Goal: Transaction & Acquisition: Purchase product/service

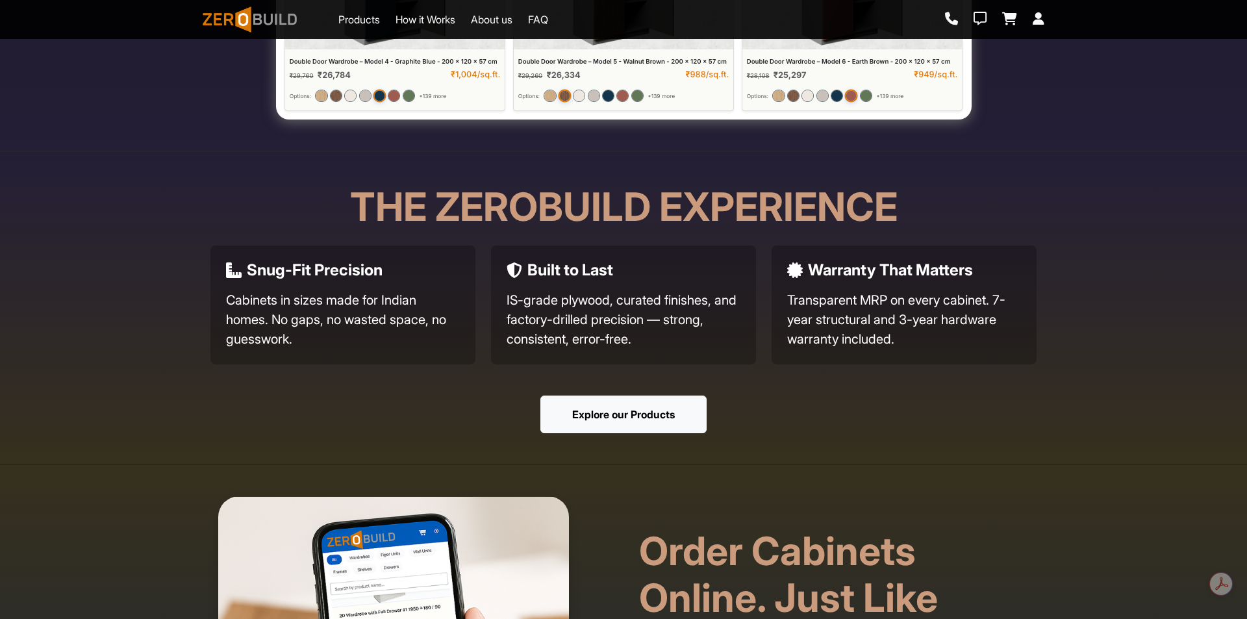
scroll to position [779, 0]
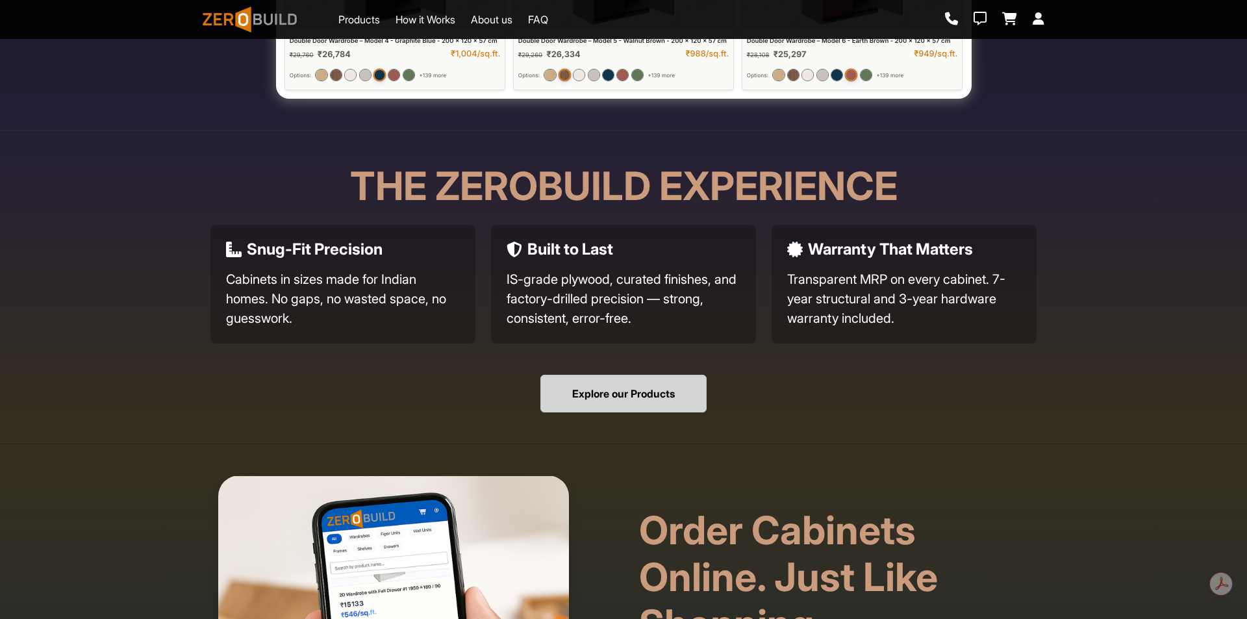
click at [625, 407] on button "Explore our Products" at bounding box center [623, 394] width 166 height 38
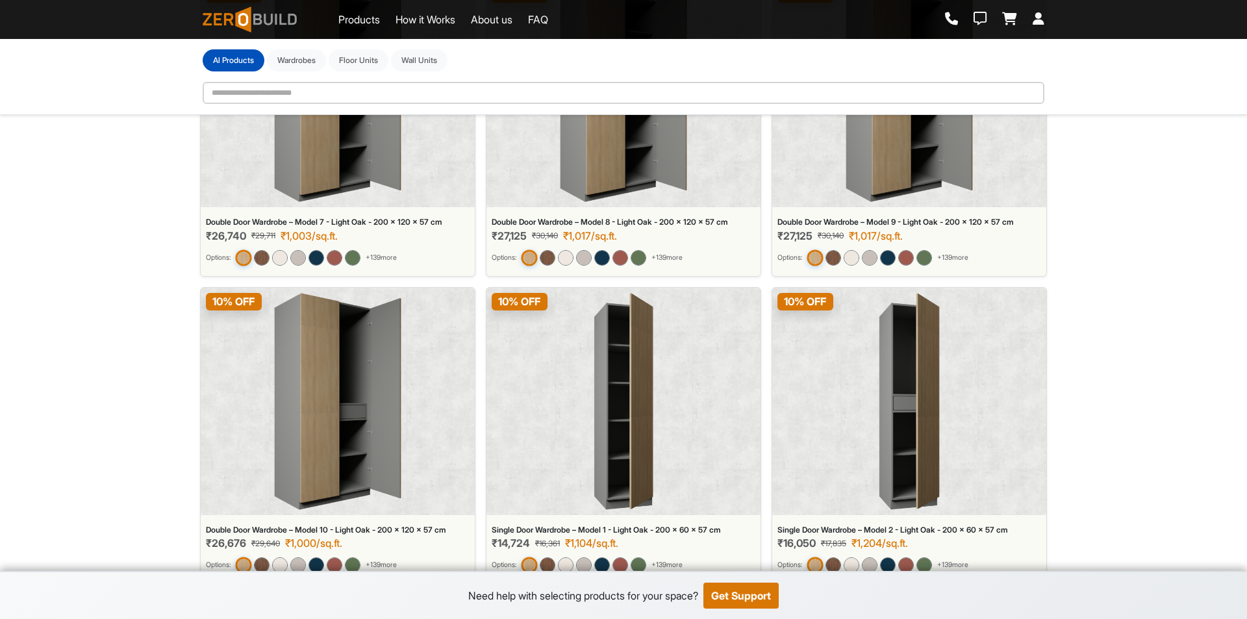
scroll to position [773, 0]
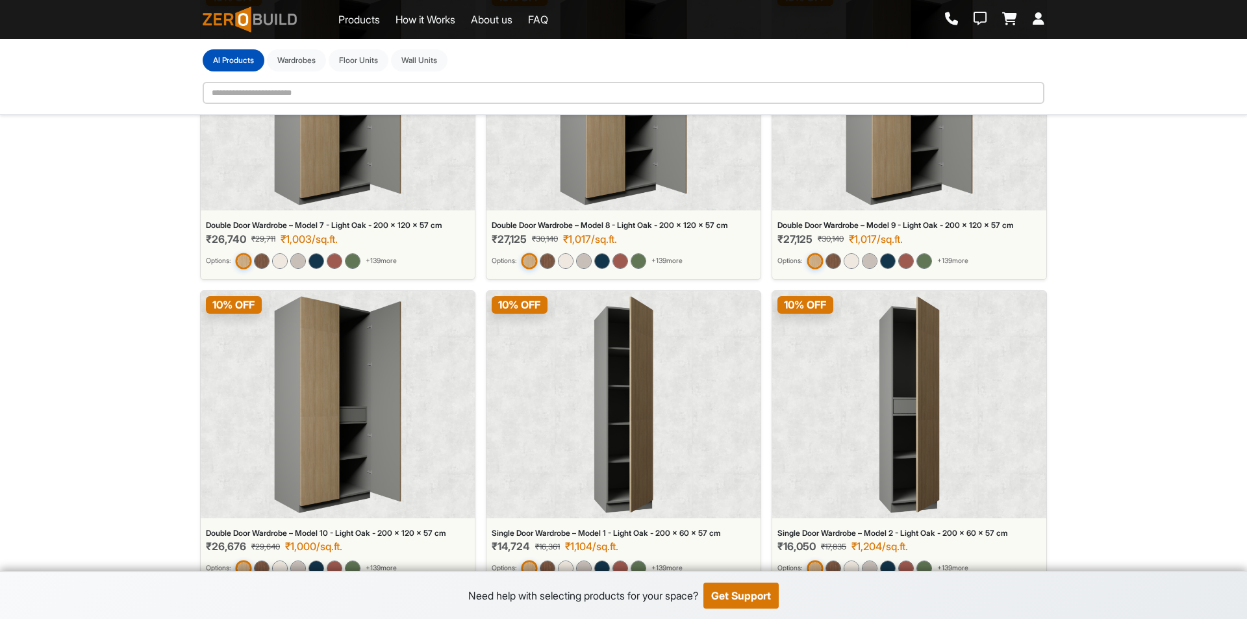
click at [409, 401] on div "10 % OFF" at bounding box center [338, 404] width 274 height 227
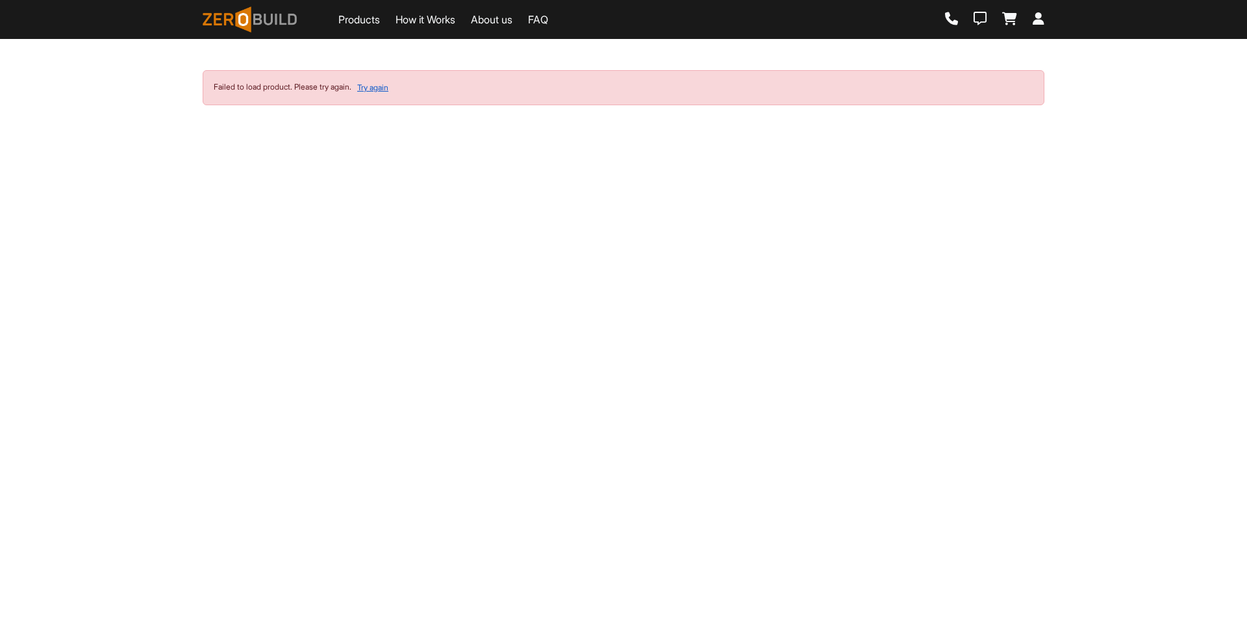
click at [384, 88] on button "Try again" at bounding box center [373, 87] width 32 height 13
click at [377, 89] on button "Try again" at bounding box center [373, 87] width 32 height 13
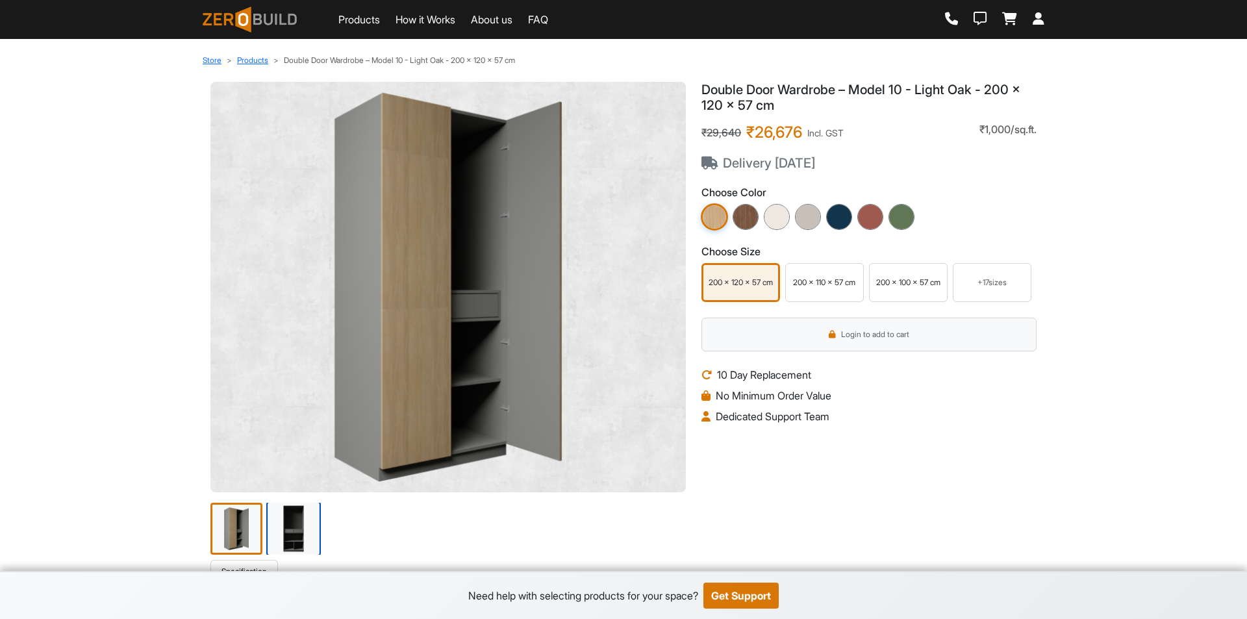
click at [271, 540] on img at bounding box center [293, 528] width 55 height 55
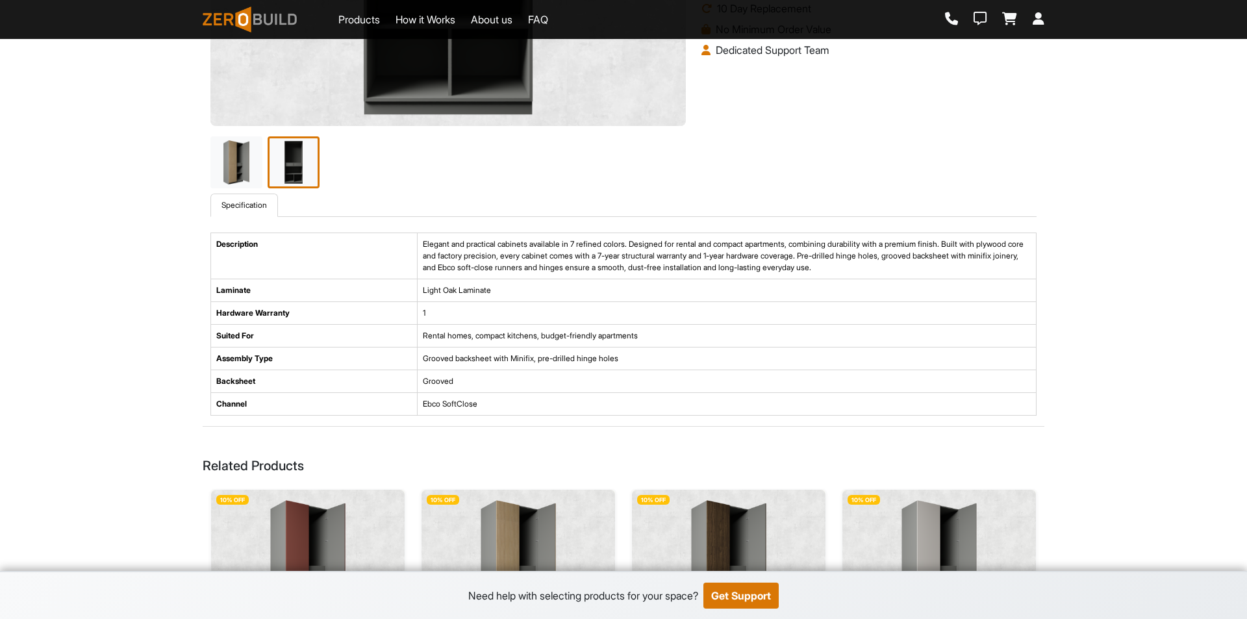
scroll to position [390, 0]
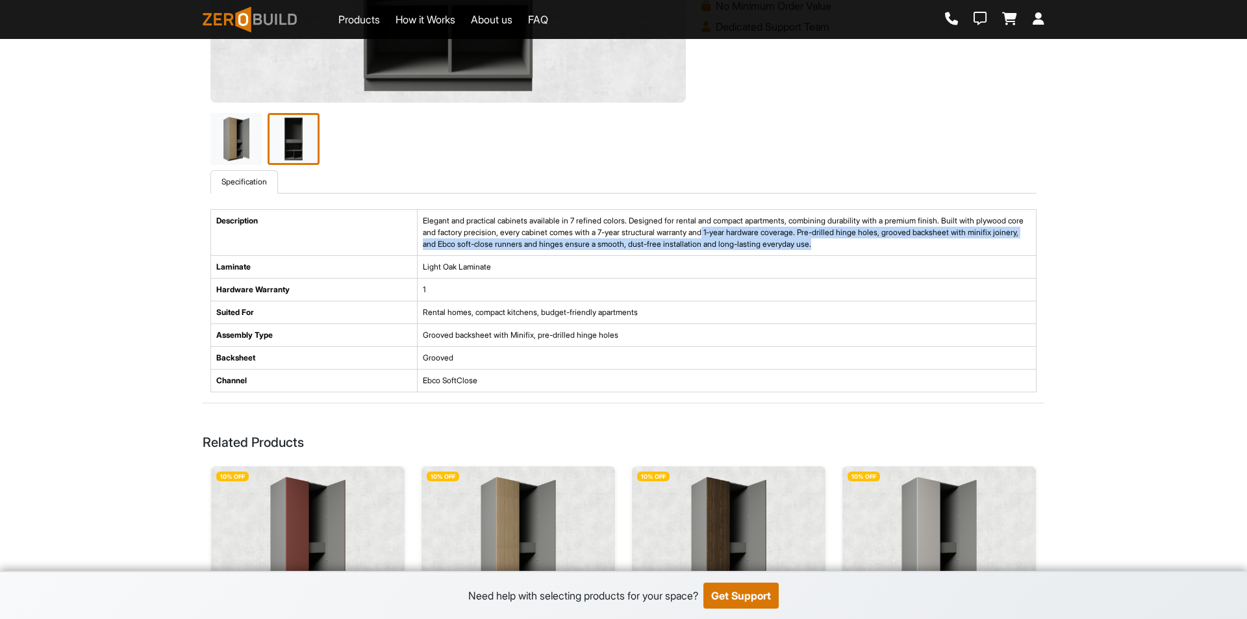
drag, startPoint x: 773, startPoint y: 233, endPoint x: 970, endPoint y: 249, distance: 196.7
click at [970, 249] on td "Elegant and practical cabinets available in 7 refined colors. Designed for rent…" at bounding box center [726, 233] width 619 height 46
click at [939, 237] on td "Elegant and practical cabinets available in 7 refined colors. Designed for rent…" at bounding box center [726, 233] width 619 height 46
drag, startPoint x: 998, startPoint y: 233, endPoint x: 981, endPoint y: 247, distance: 22.2
click at [981, 247] on td "Elegant and practical cabinets available in 7 refined colors. Designed for rent…" at bounding box center [726, 233] width 619 height 46
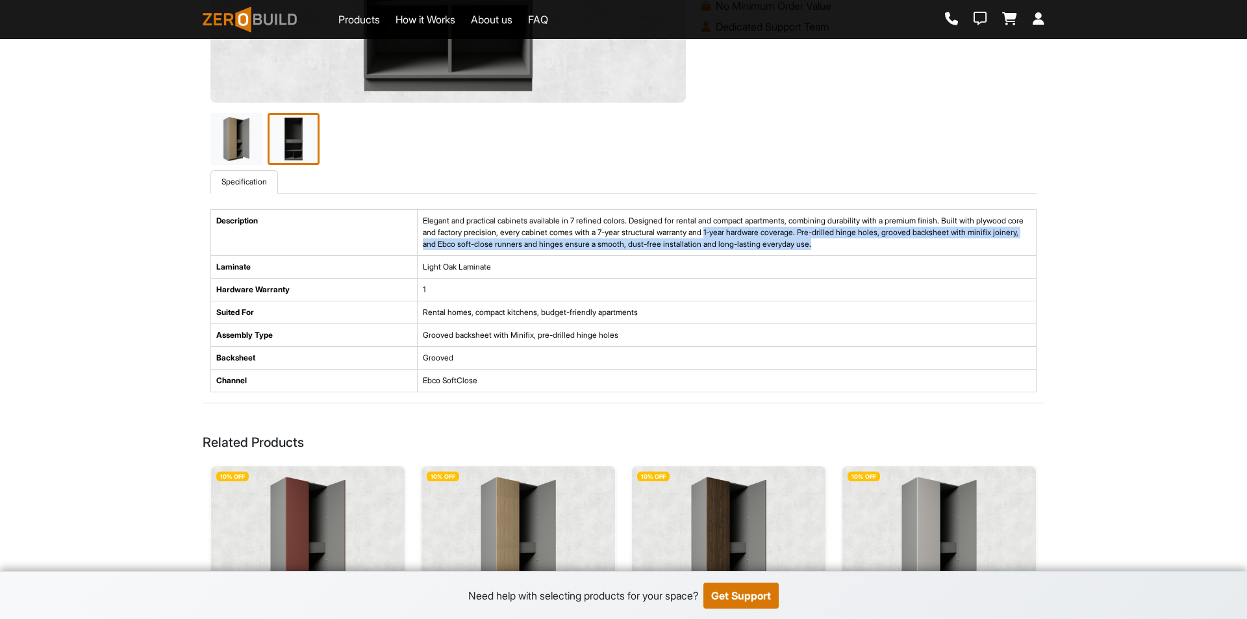
drag, startPoint x: 775, startPoint y: 232, endPoint x: 955, endPoint y: 238, distance: 180.0
click at [955, 238] on td "Elegant and practical cabinets available in 7 refined colors. Designed for rent…" at bounding box center [726, 233] width 619 height 46
click at [953, 242] on td "Elegant and practical cabinets available in 7 refined colors. Designed for rent…" at bounding box center [726, 233] width 619 height 46
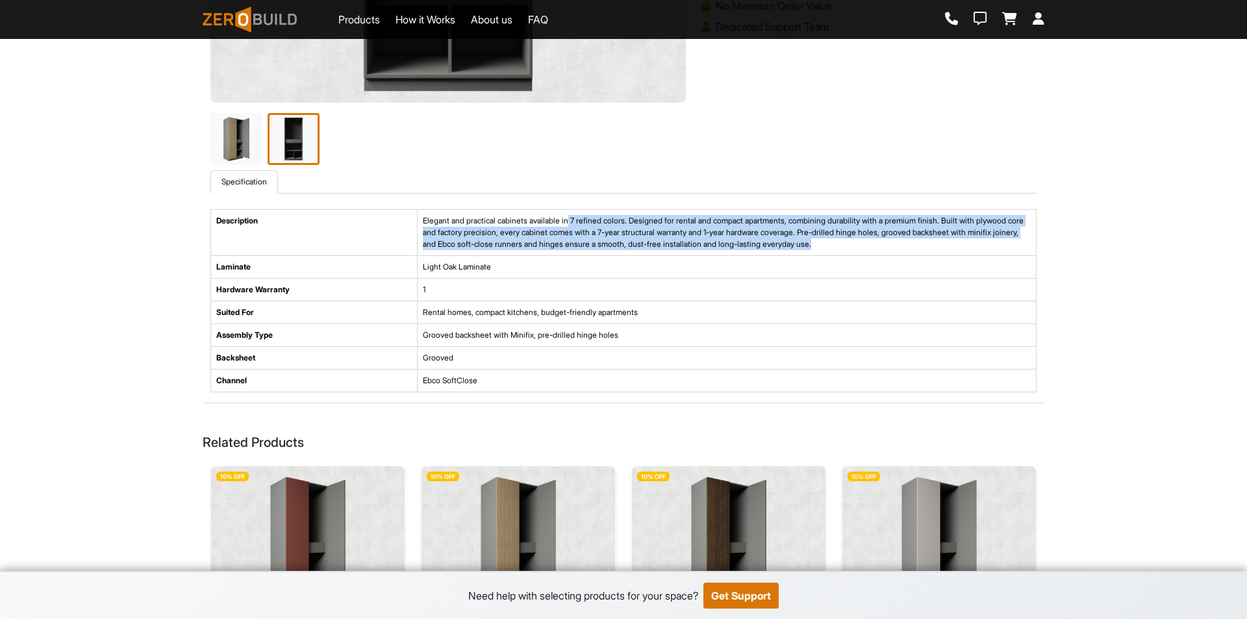
drag, startPoint x: 576, startPoint y: 219, endPoint x: 929, endPoint y: 227, distance: 352.7
click at [1001, 249] on td "Elegant and practical cabinets available in 7 refined colors. Designed for rent…" at bounding box center [726, 233] width 619 height 46
click at [895, 231] on td "Elegant and practical cabinets available in 7 refined colors. Designed for rent…" at bounding box center [726, 233] width 619 height 46
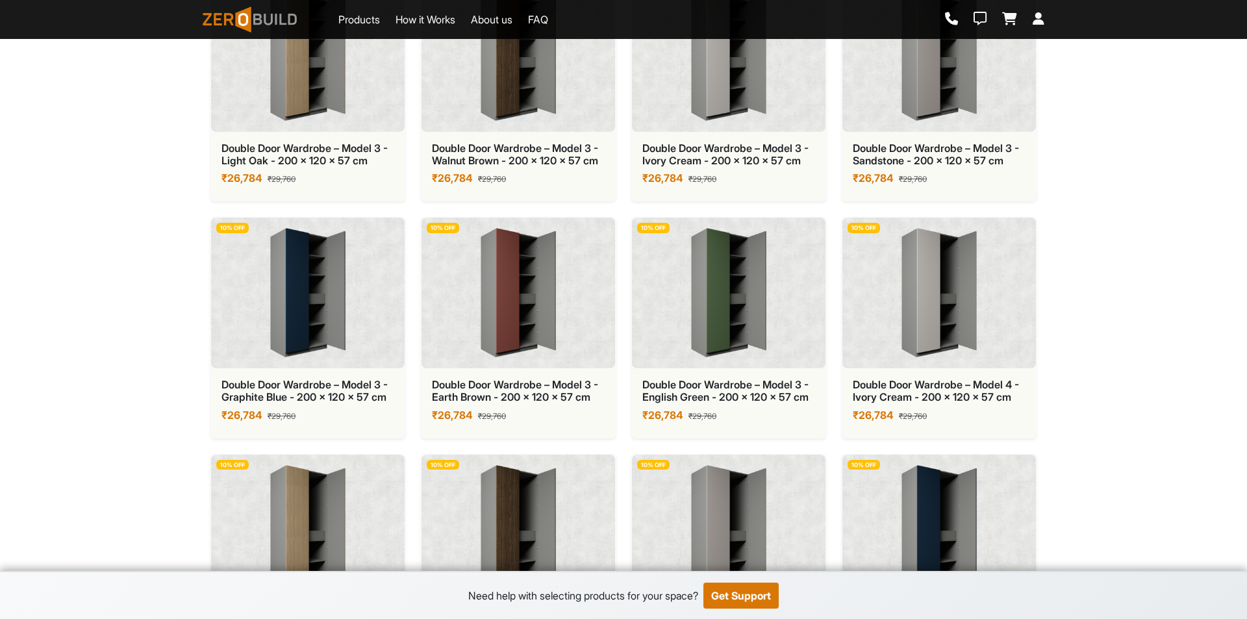
scroll to position [2143, 0]
